Goal: Use online tool/utility

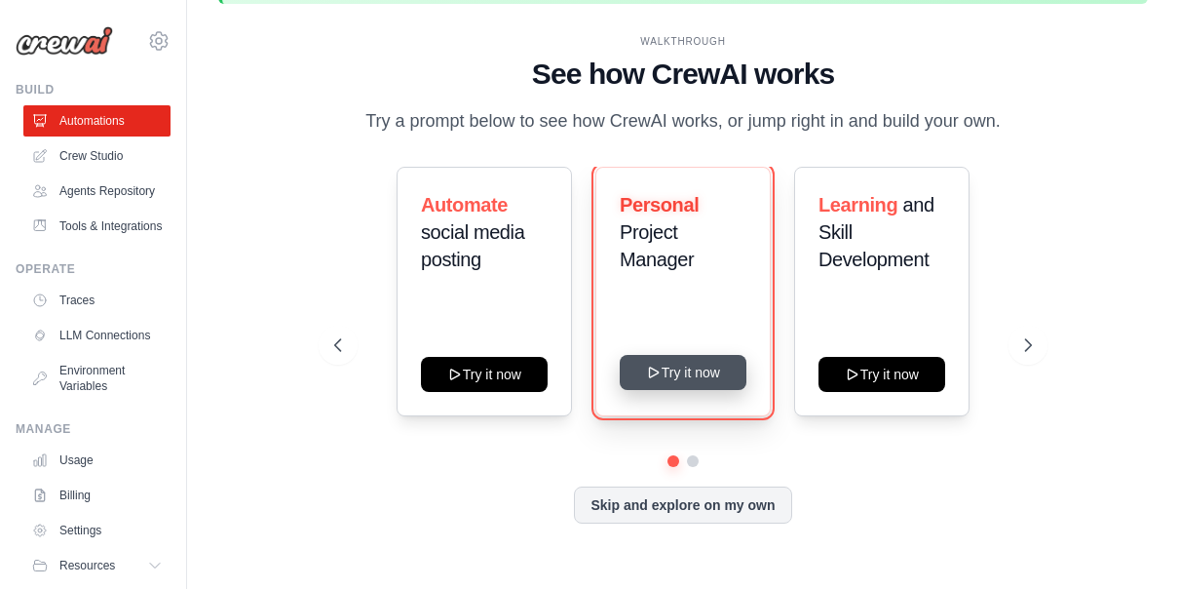
click at [677, 390] on button "Try it now" at bounding box center [683, 372] width 127 height 35
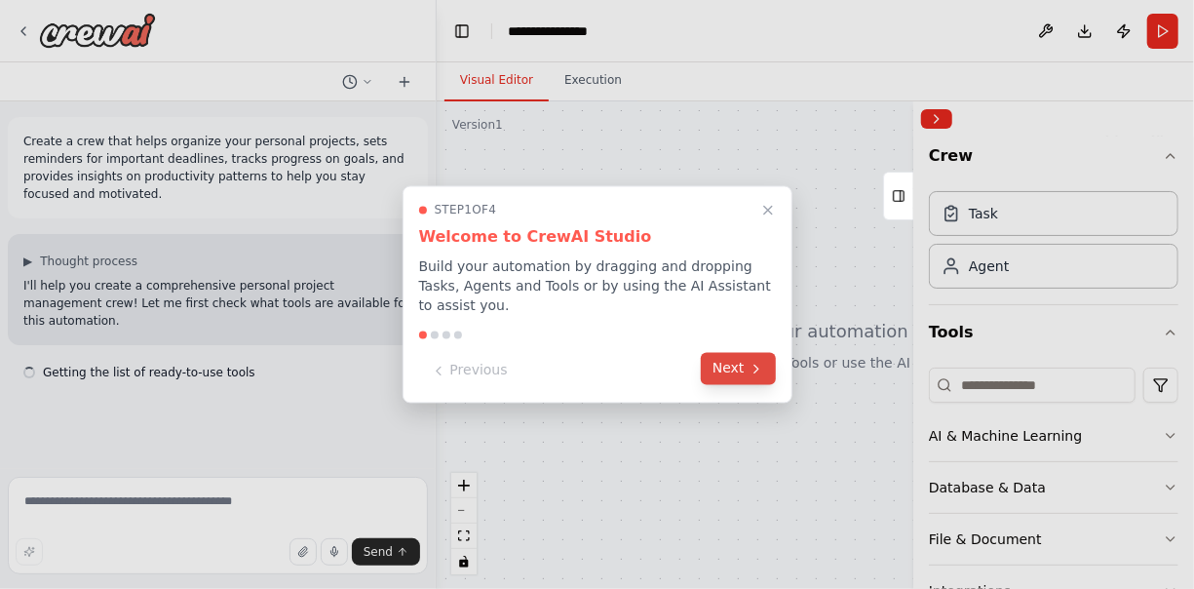
click at [726, 368] on button "Next" at bounding box center [738, 369] width 75 height 32
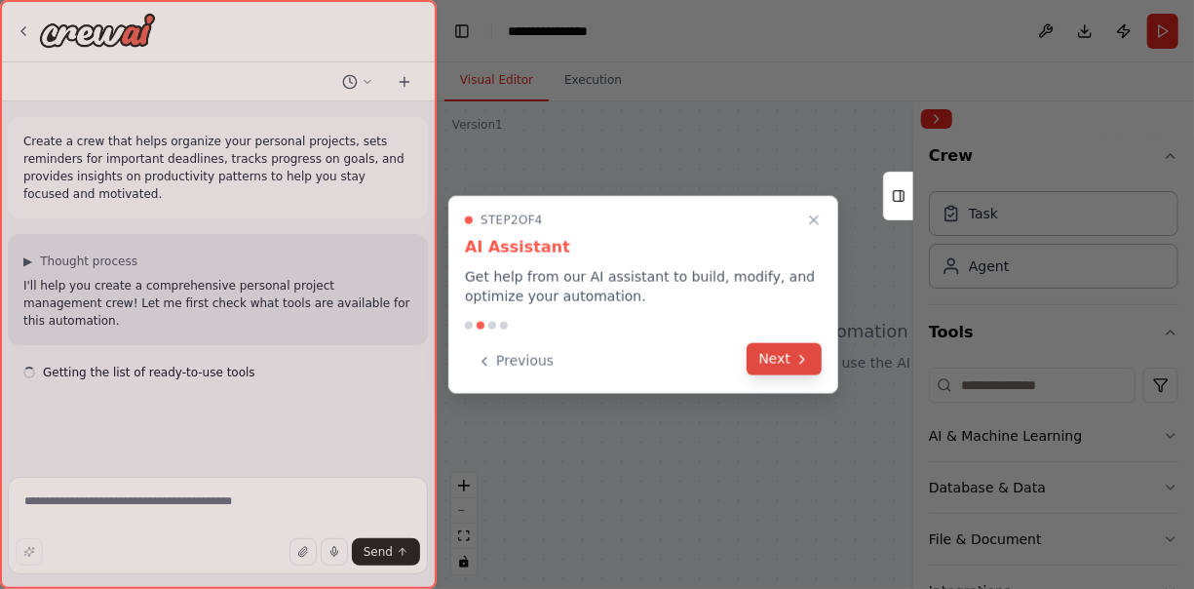
click at [792, 361] on button "Next" at bounding box center [784, 359] width 75 height 32
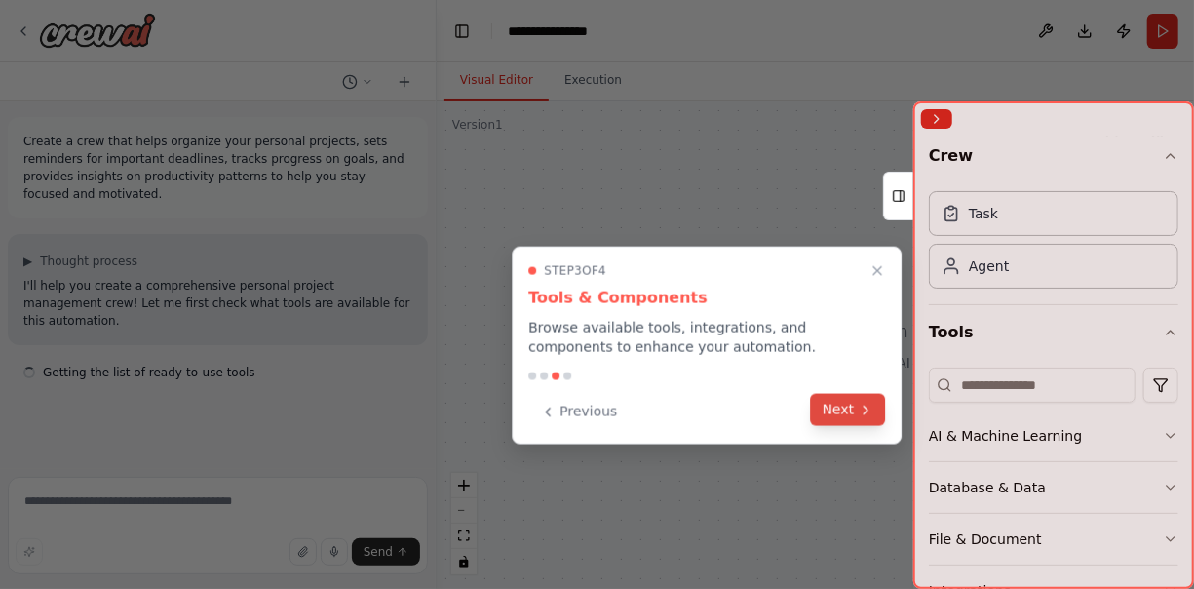
click at [851, 412] on button "Next" at bounding box center [848, 410] width 75 height 32
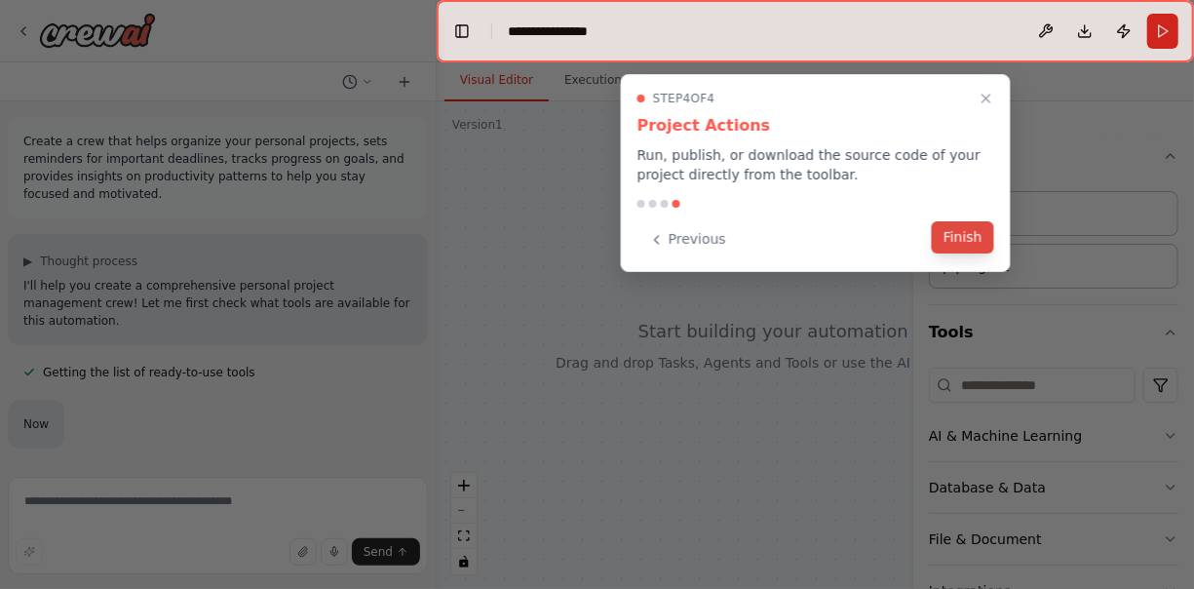
click at [953, 232] on button "Finish" at bounding box center [963, 237] width 62 height 32
